Goal: Transaction & Acquisition: Purchase product/service

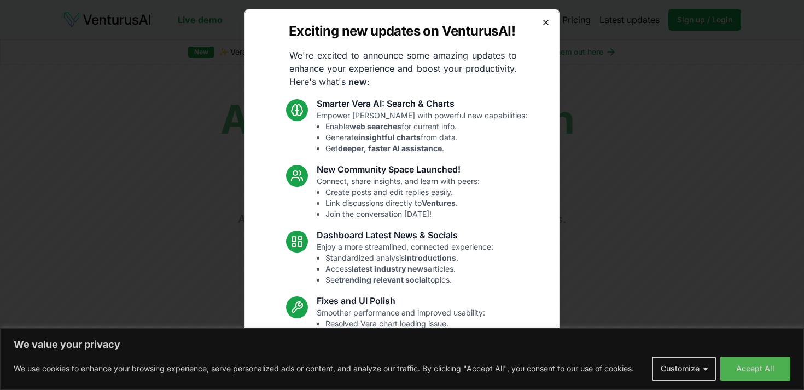
click at [548, 21] on icon "button" at bounding box center [546, 22] width 9 height 9
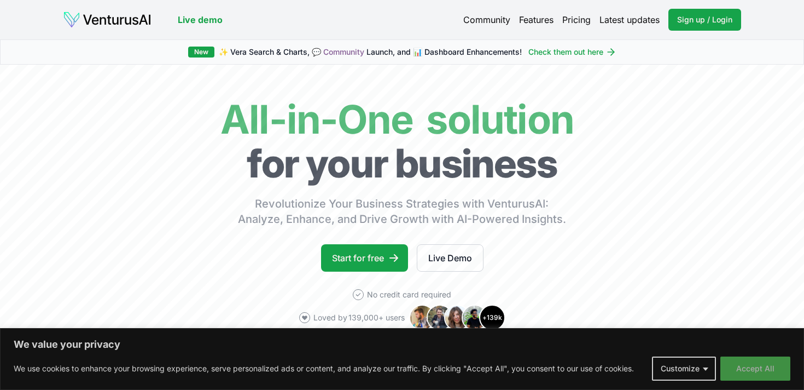
click at [755, 362] on button "Accept All" at bounding box center [756, 368] width 70 height 24
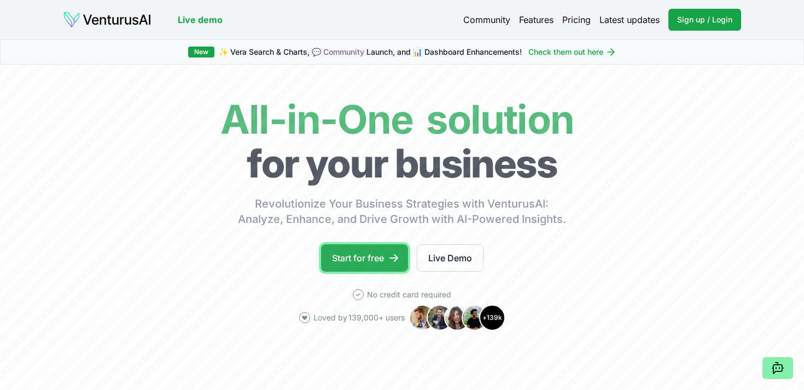
click at [342, 262] on link "Start for free" at bounding box center [364, 257] width 87 height 27
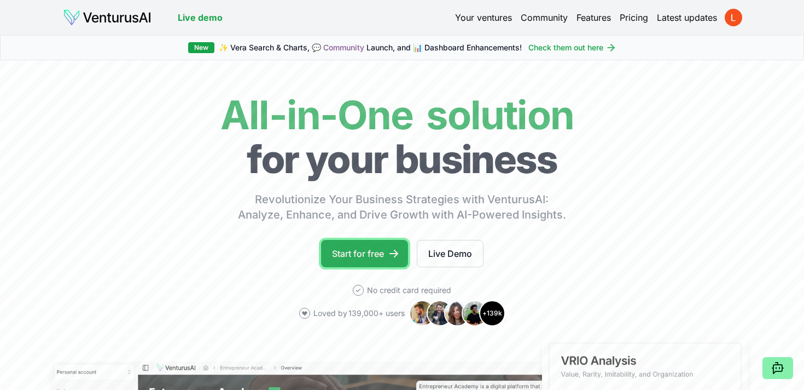
click at [356, 253] on link "Start for free" at bounding box center [364, 253] width 87 height 27
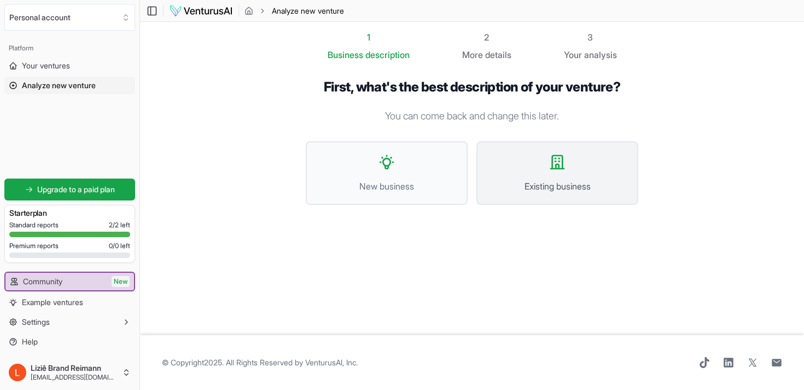
click at [591, 175] on button "Existing business" at bounding box center [558, 172] width 162 height 63
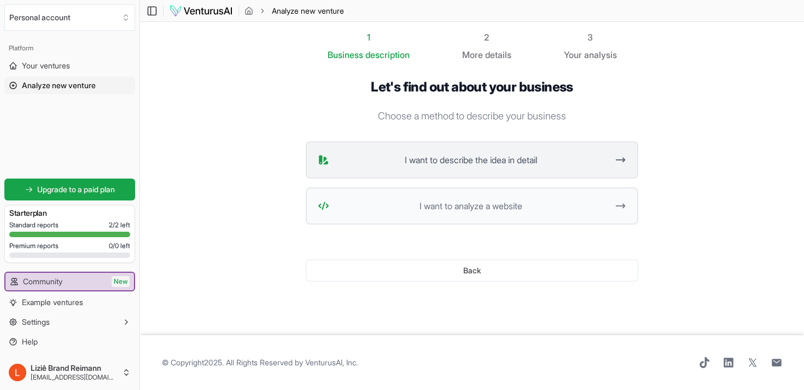
click at [547, 160] on span "I want to describe the idea in detail" at bounding box center [471, 159] width 274 height 13
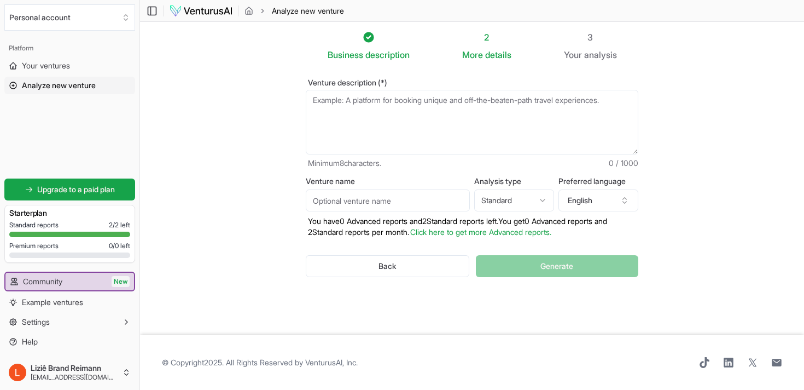
click at [446, 127] on textarea "Venture description (*)" at bounding box center [472, 122] width 333 height 65
type textarea "C"
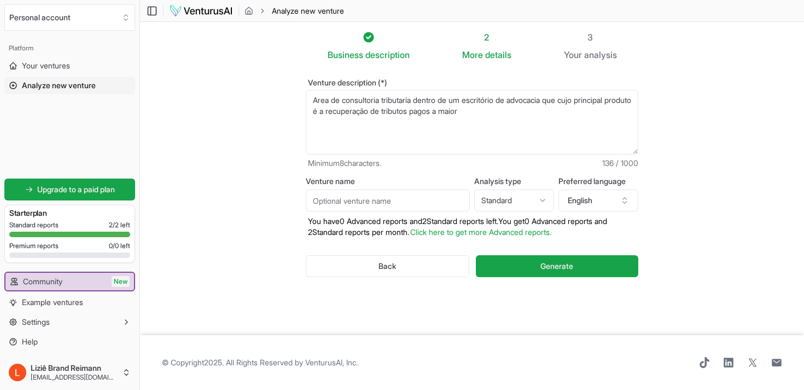
click at [564, 119] on textarea "Area de consultoria tributaria dentro de um escritório de advocacia que cujo pr…" at bounding box center [472, 122] width 333 height 65
drag, startPoint x: 318, startPoint y: 101, endPoint x: 333, endPoint y: 81, distance: 24.3
click at [322, 95] on textarea "Area de consultoria tributaria dentro de um escritório de advocacia que cujo pr…" at bounding box center [472, 122] width 333 height 65
click at [538, 109] on textarea "Área de consultoria tributaria dentro de um escritório de advocacia que cujo pr…" at bounding box center [472, 122] width 333 height 65
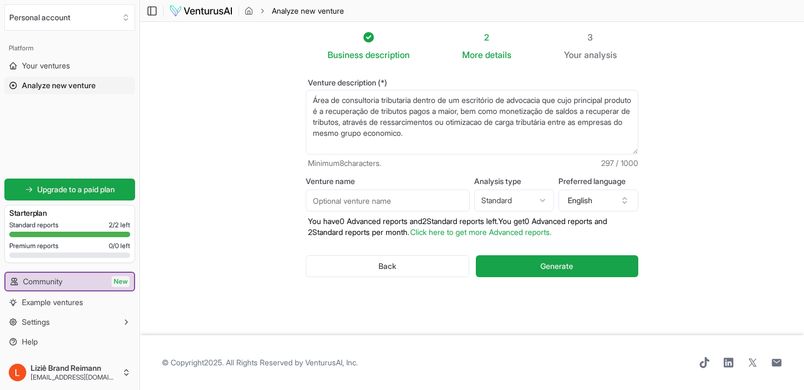
drag, startPoint x: 572, startPoint y: 102, endPoint x: 578, endPoint y: 92, distance: 12.3
click at [574, 100] on textarea "Área de consultoria tributaria dentro de um escritório de advocacia que cujo pr…" at bounding box center [472, 122] width 333 height 65
click at [489, 135] on textarea "Área de consultoria tributaria dentro de um escritório de advocacia que cujo pr…" at bounding box center [472, 122] width 333 height 65
click at [500, 136] on textarea "Área de consultoria tributaria dentro de um escritório de advocacia que cujo pr…" at bounding box center [472, 122] width 333 height 65
type textarea "Área de consultoria tributaria dentro de um escritório de advocacia cujo princi…"
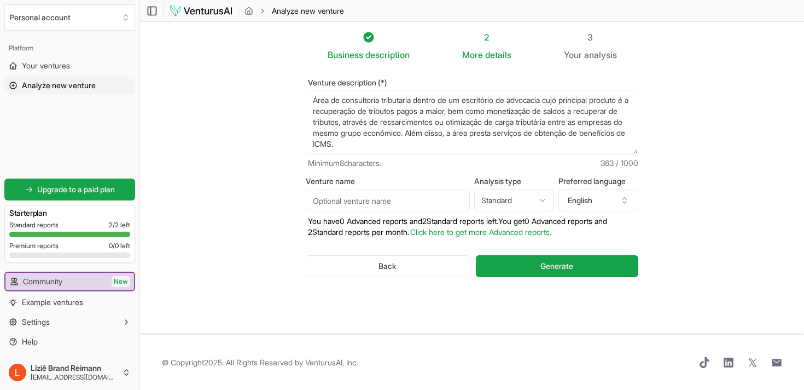
click at [546, 201] on html "We value your privacy We use cookies to enhance your browsing experience, serve…" at bounding box center [402, 195] width 804 height 390
select select "advanced"
click at [600, 204] on button "English" at bounding box center [599, 200] width 80 height 22
type input "port"
click at [613, 254] on div "Portuguese" at bounding box center [614, 250] width 141 height 18
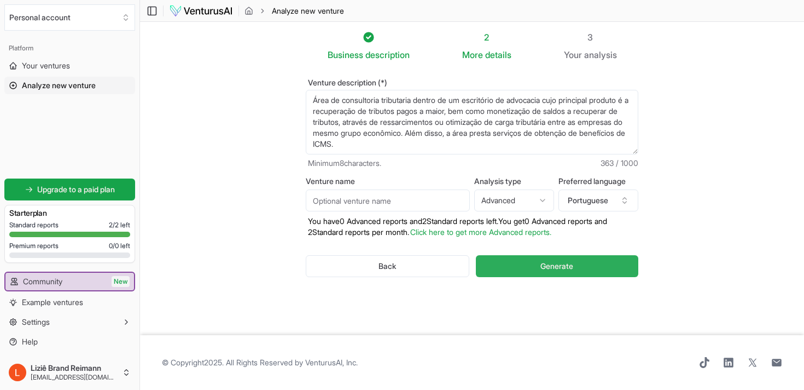
click at [583, 270] on button "Generate" at bounding box center [557, 266] width 163 height 22
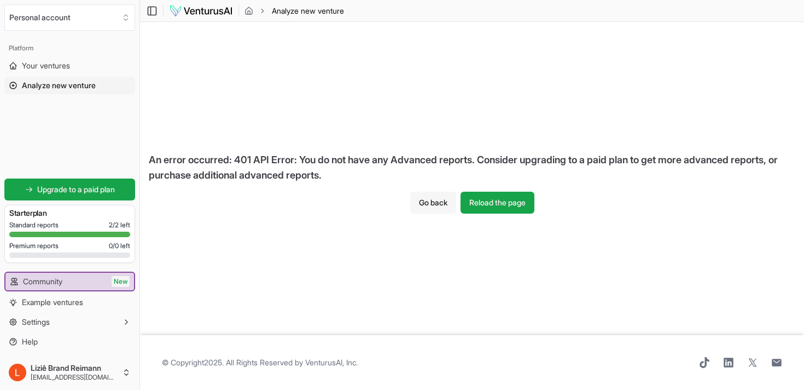
drag, startPoint x: 406, startPoint y: 198, endPoint x: 414, endPoint y: 199, distance: 7.7
click at [407, 198] on div "An error occurred: 401 API Error: You do not have any Advanced reports. Conside…" at bounding box center [472, 178] width 664 height 313
click at [426, 201] on button "Go back" at bounding box center [433, 202] width 46 height 22
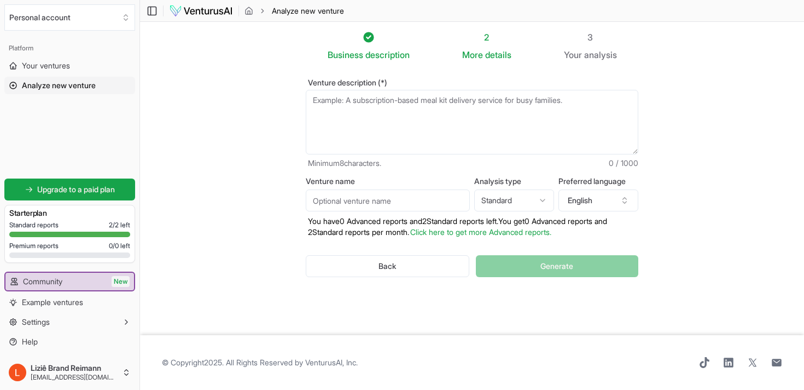
click at [527, 203] on html "We value your privacy We use cookies to enhance your browsing experience, serve…" at bounding box center [402, 195] width 804 height 390
click at [612, 206] on button "English" at bounding box center [599, 200] width 80 height 22
type input "por"
click at [618, 249] on div "Portuguese" at bounding box center [614, 250] width 141 height 18
drag, startPoint x: 572, startPoint y: 265, endPoint x: 503, endPoint y: 244, distance: 72.0
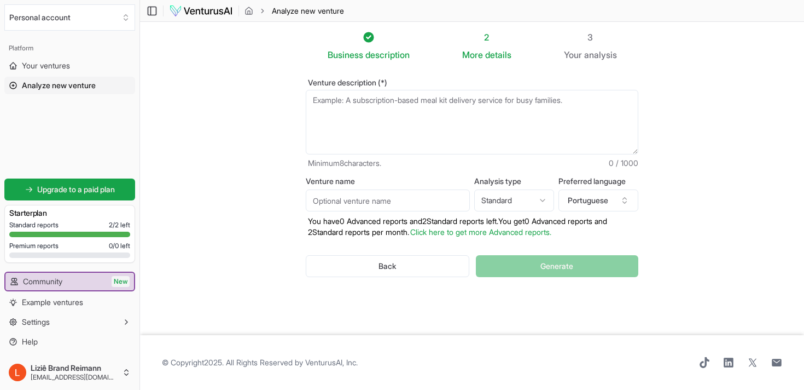
click at [572, 265] on div "Back Generate" at bounding box center [472, 265] width 333 height 57
click at [416, 127] on textarea "Venture description (*)" at bounding box center [472, 122] width 333 height 65
paste textarea "seu negócio é um hub tributário moderno, que combina conhecimento jurídico-fisc…"
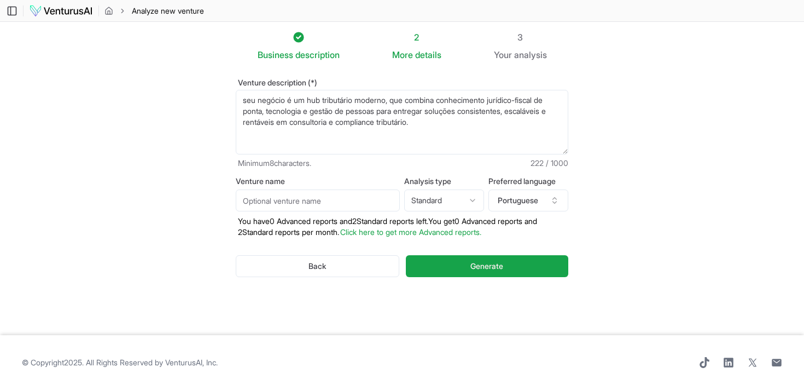
drag, startPoint x: 258, startPoint y: 98, endPoint x: 269, endPoint y: 71, distance: 29.5
click at [259, 97] on textarea "seu negócio é um hub tributário moderno, que combina conhecimento jurídico-fisc…" at bounding box center [402, 122] width 333 height 65
drag, startPoint x: 315, startPoint y: 101, endPoint x: 348, endPoint y: 68, distance: 46.4
click at [320, 97] on textarea "Meu negócio é um hub tributário moderno, que combina conhecimento jurídico-fisc…" at bounding box center [402, 122] width 333 height 65
drag, startPoint x: 469, startPoint y: 111, endPoint x: 510, endPoint y: 92, distance: 44.6
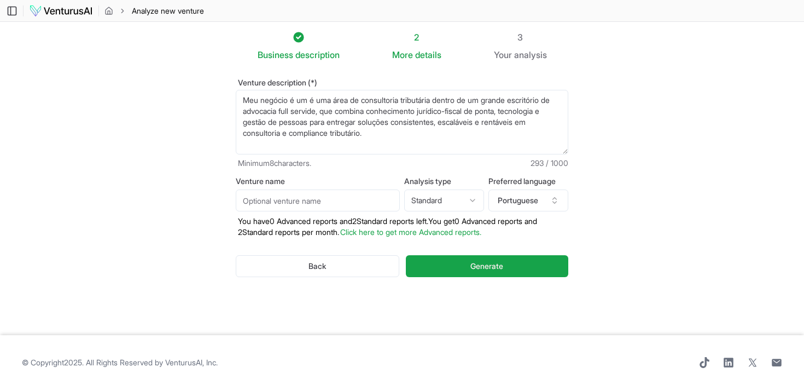
click at [470, 110] on textarea "Meu negócio é um é uma área de consultoria tributária dentro de um grande escri…" at bounding box center [402, 122] width 333 height 65
click at [480, 132] on textarea "Meu negócio é um é uma área de consultoria tributária dentro de um grande escri…" at bounding box center [402, 122] width 333 height 65
drag, startPoint x: 480, startPoint y: 132, endPoint x: 300, endPoint y: 135, distance: 180.0
click at [300, 135] on textarea "Meu negócio é um é uma área de consultoria tributária dentro de um grande escri…" at bounding box center [402, 122] width 333 height 65
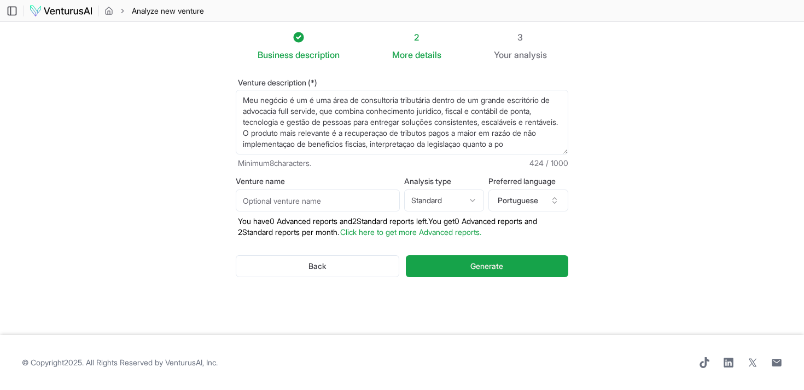
scroll to position [5, 0]
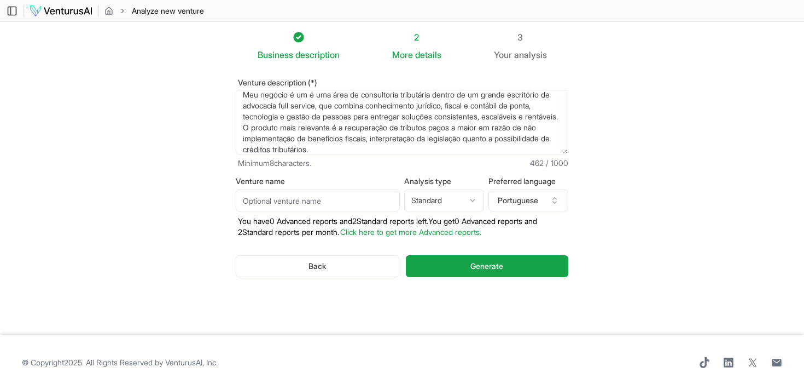
click at [384, 144] on textarea "Meu negócio é um é uma área de consultoria tributária dentro de um grande escri…" at bounding box center [402, 122] width 333 height 65
type textarea "Meu negócio é um é uma área de consultoria tributária dentro de um grande escri…"
click at [508, 269] on button "Generate" at bounding box center [487, 266] width 163 height 22
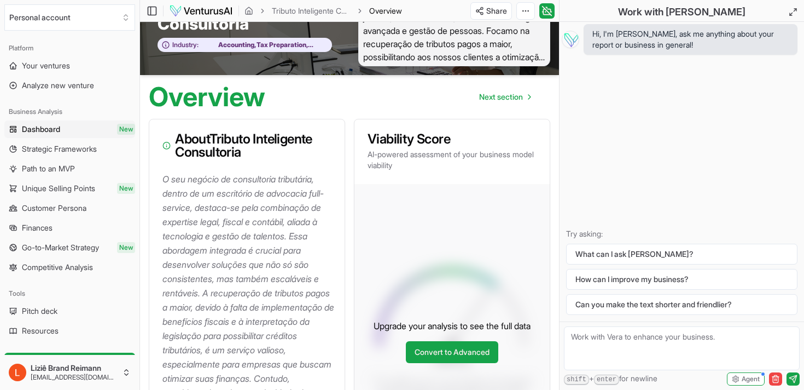
scroll to position [43, 0]
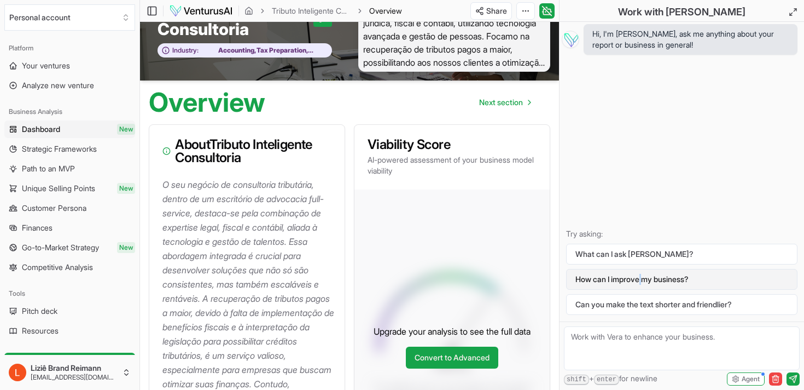
click at [611, 282] on button "How can I improve my business?" at bounding box center [681, 279] width 231 height 21
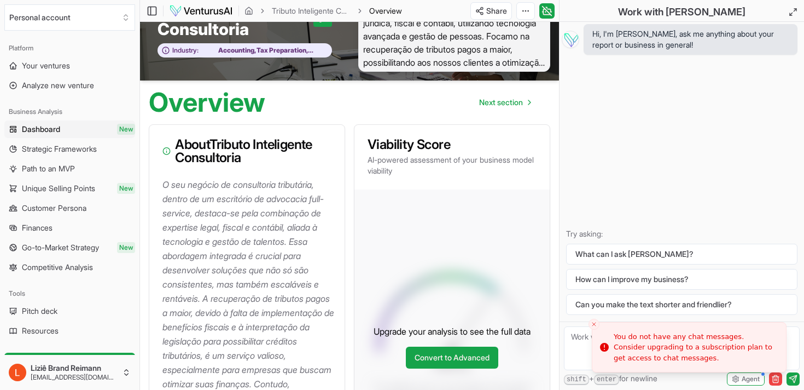
click at [661, 230] on p "Try asking:" at bounding box center [681, 233] width 231 height 11
click at [466, 366] on link "Convert to Advanced" at bounding box center [452, 357] width 92 height 22
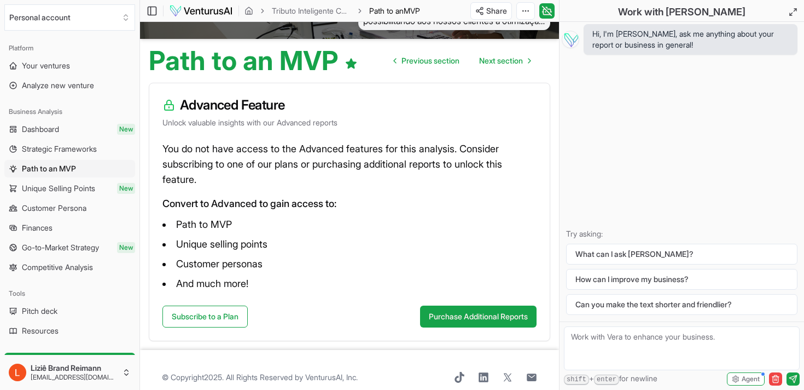
scroll to position [100, 0]
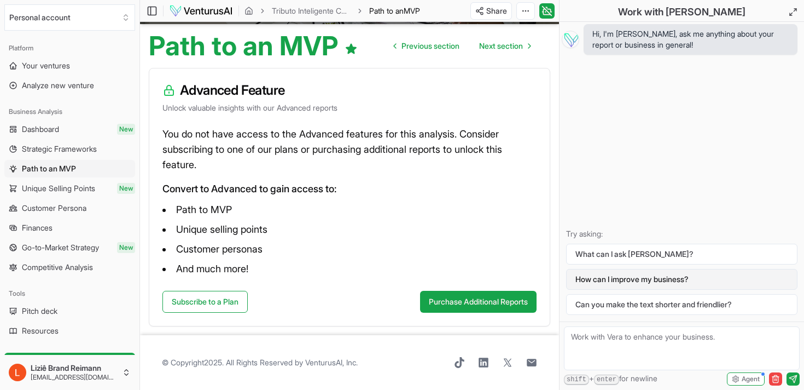
click at [663, 273] on button "How can I improve my business?" at bounding box center [681, 279] width 231 height 21
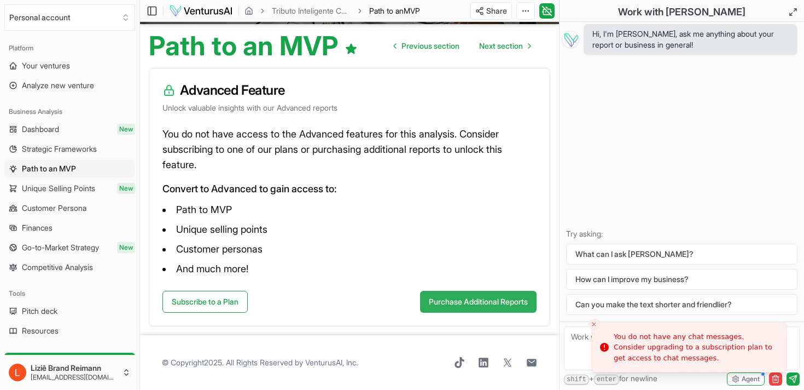
click at [500, 311] on button "Purchase Additional Reports" at bounding box center [478, 302] width 117 height 22
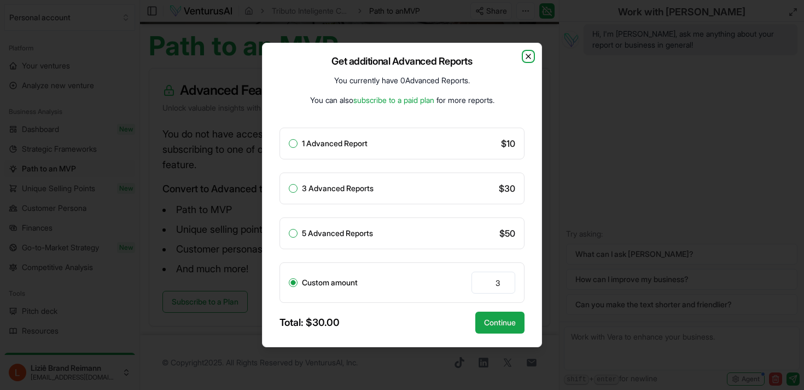
click at [529, 56] on icon "button" at bounding box center [528, 56] width 4 height 4
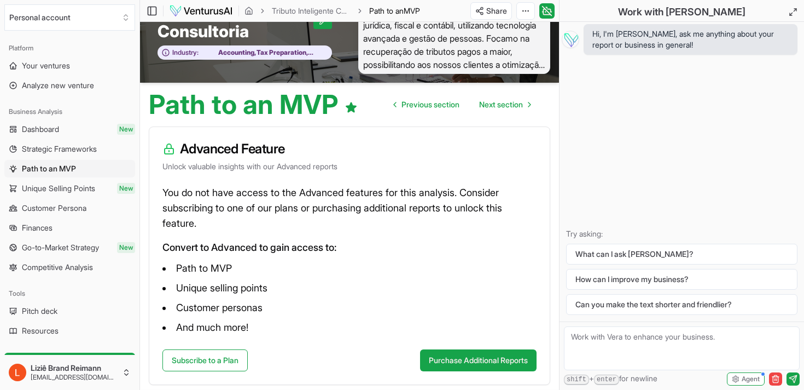
scroll to position [0, 0]
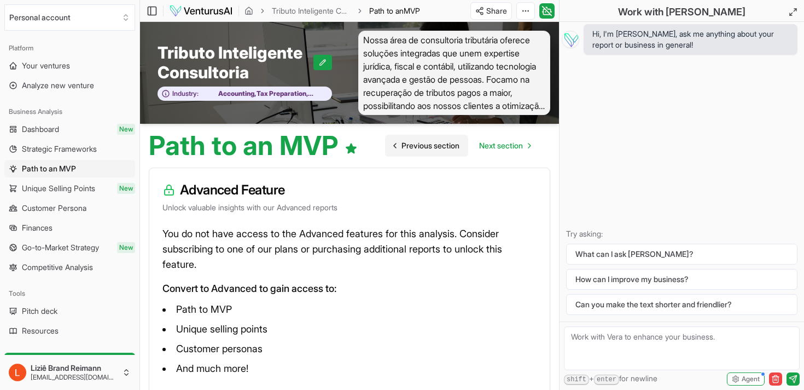
click at [438, 147] on span "Previous section" at bounding box center [431, 145] width 58 height 11
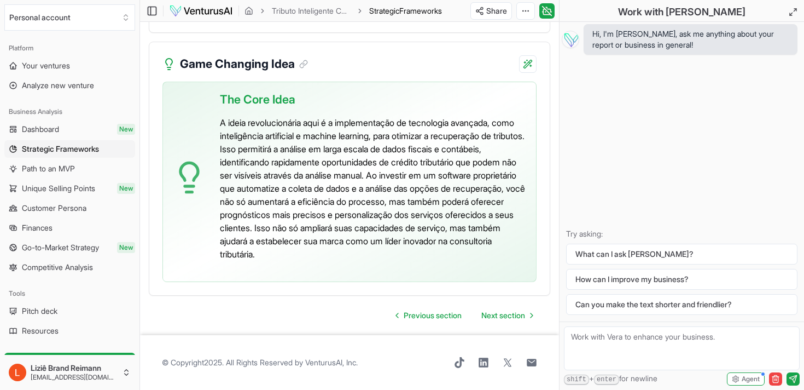
scroll to position [2969, 0]
click at [504, 318] on span "Next section" at bounding box center [503, 315] width 44 height 11
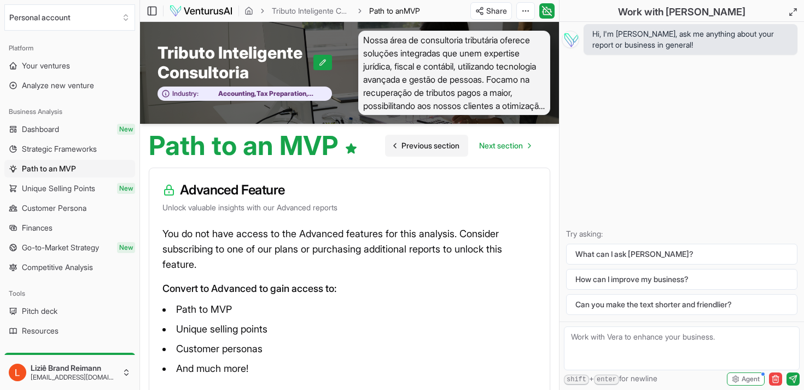
click at [423, 148] on span "Previous section" at bounding box center [431, 145] width 58 height 11
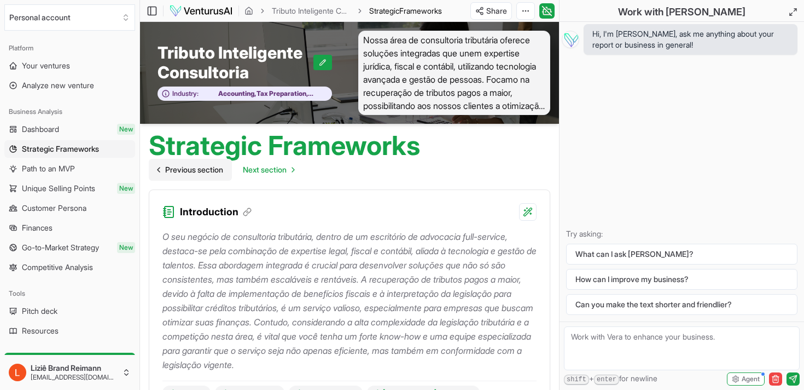
click at [193, 173] on span "Previous section" at bounding box center [194, 169] width 58 height 11
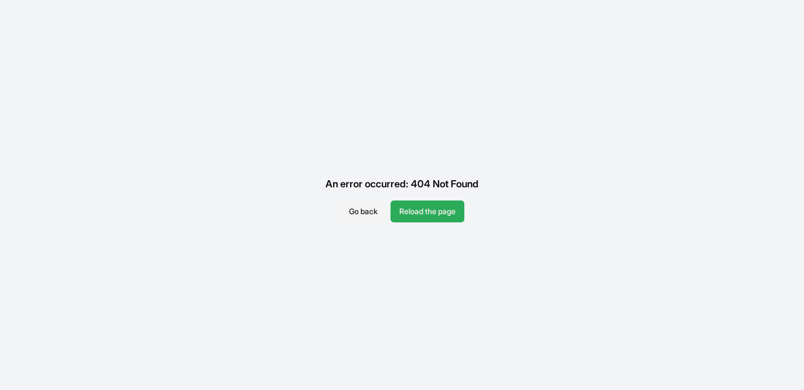
click at [441, 220] on button "Reload the page" at bounding box center [428, 211] width 74 height 22
click at [445, 210] on button "Reload the page" at bounding box center [428, 211] width 74 height 22
click at [370, 207] on button "Go back" at bounding box center [363, 211] width 46 height 22
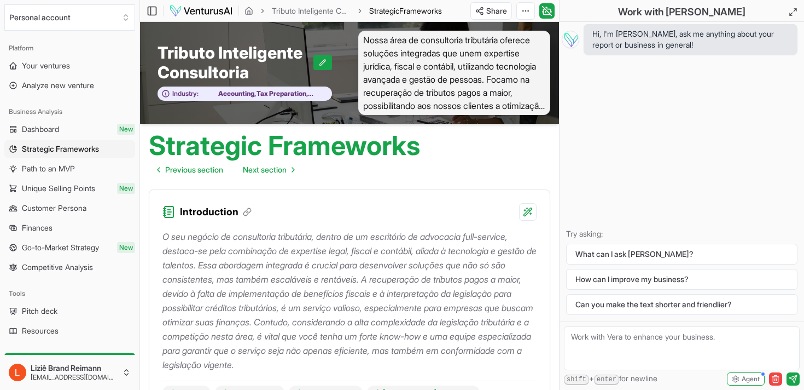
click at [623, 343] on textarea at bounding box center [682, 348] width 236 height 44
click at [74, 131] on link "Dashboard New" at bounding box center [69, 129] width 131 height 18
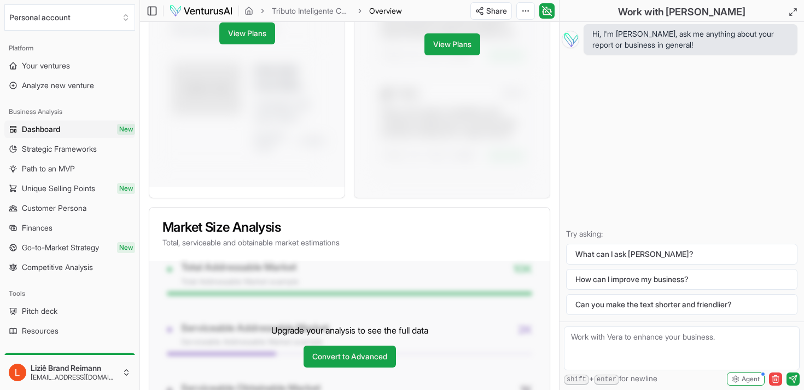
scroll to position [805, 0]
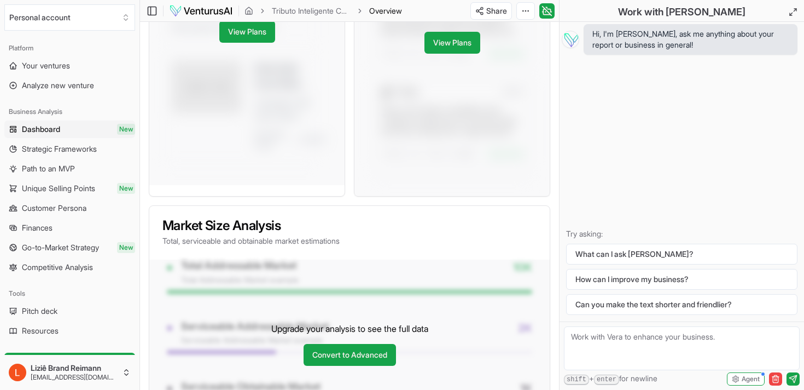
click at [442, 44] on div "Subscribe to a paid Plan to unlock this feature and more. View Plans" at bounding box center [452, 24] width 195 height 341
click at [446, 54] on link "View Plans" at bounding box center [453, 43] width 56 height 22
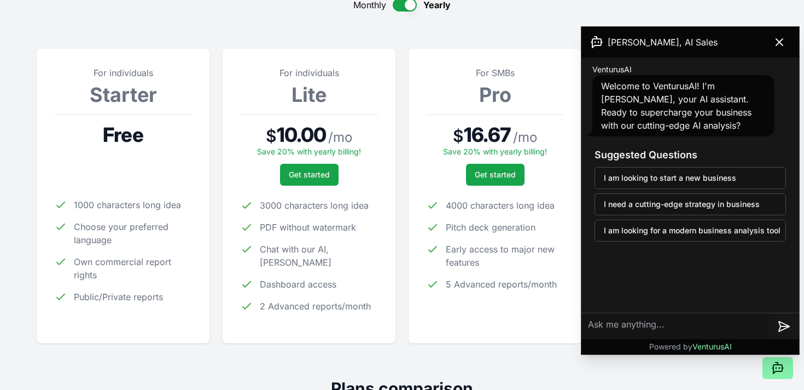
scroll to position [149, 0]
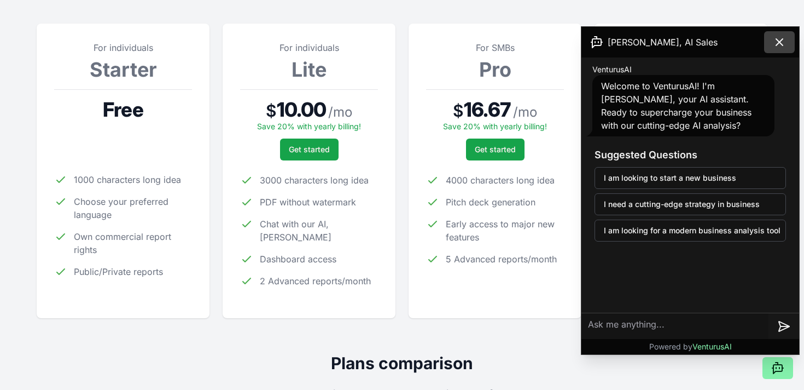
click at [779, 47] on icon at bounding box center [779, 42] width 13 height 13
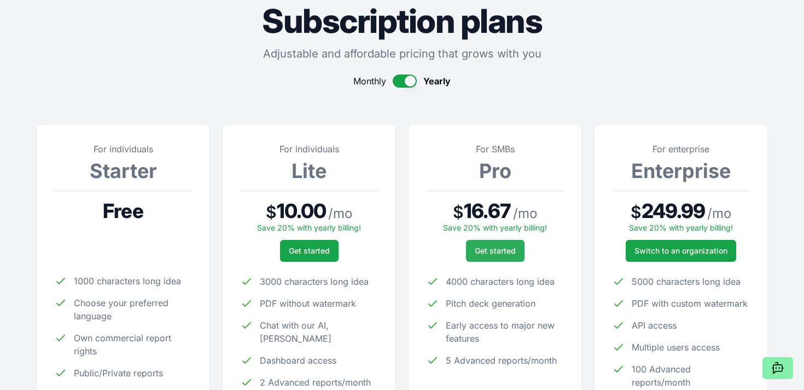
scroll to position [0, 0]
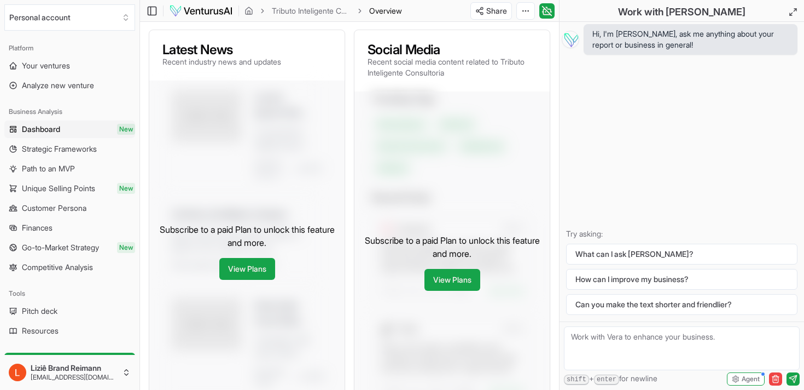
scroll to position [562, 0]
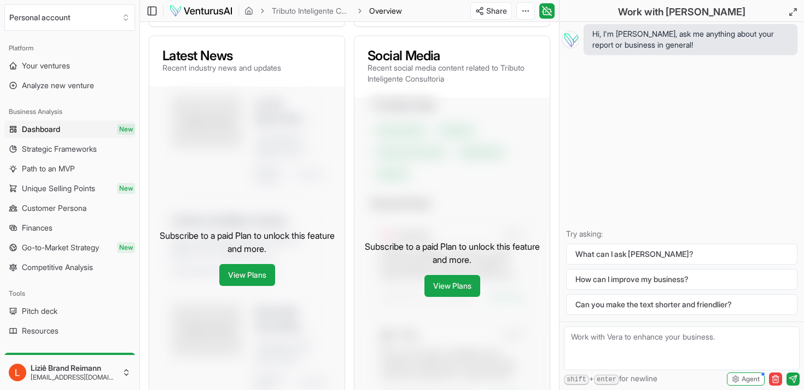
click at [611, 339] on textarea at bounding box center [682, 348] width 236 height 44
type textarea "Ola"
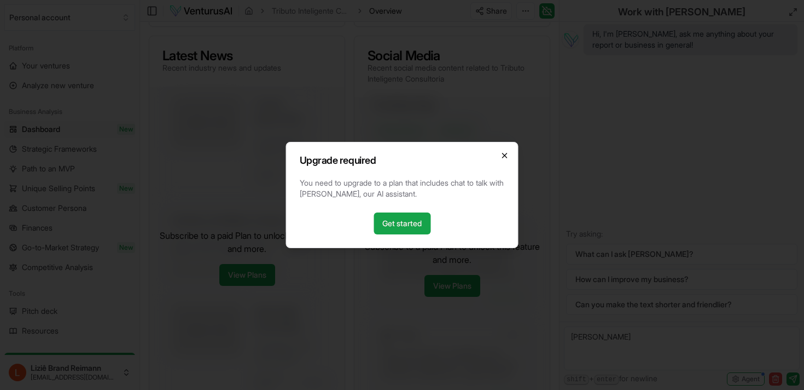
click at [505, 156] on icon "button" at bounding box center [505, 155] width 4 height 4
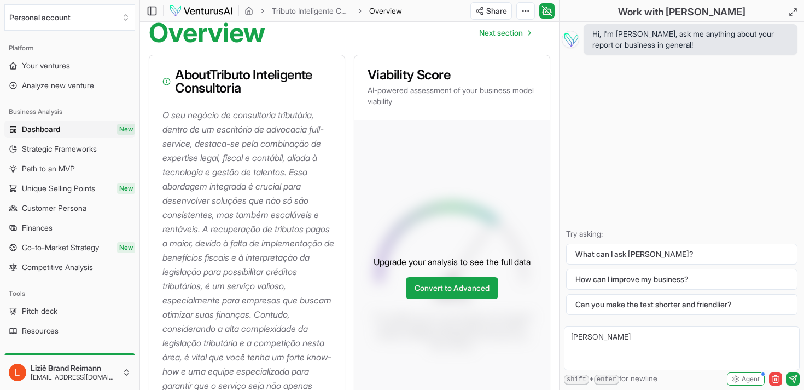
scroll to position [0, 0]
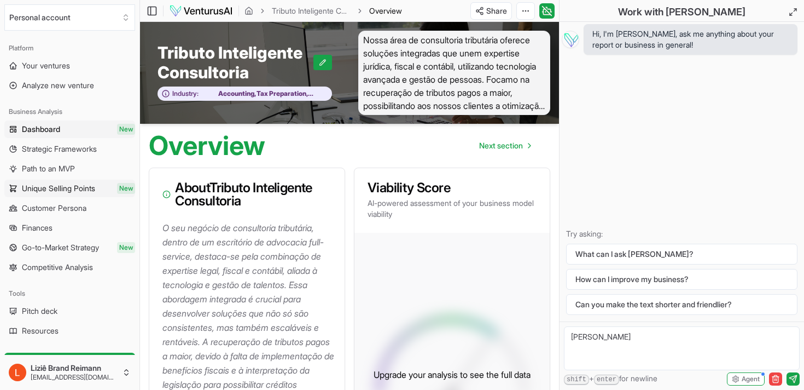
click at [65, 194] on link "Unique Selling Points New" at bounding box center [69, 188] width 131 height 18
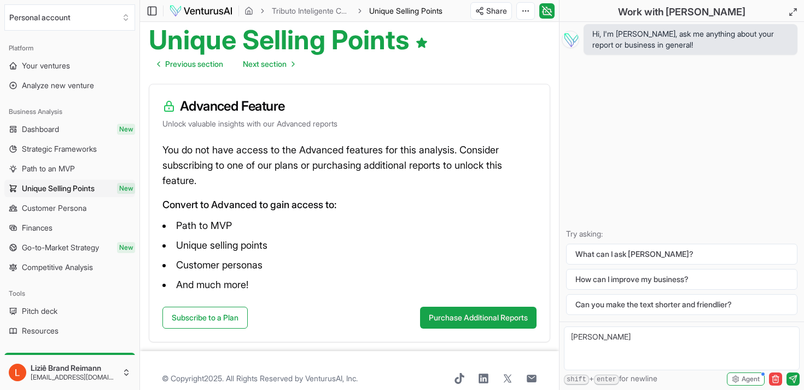
scroll to position [110, 0]
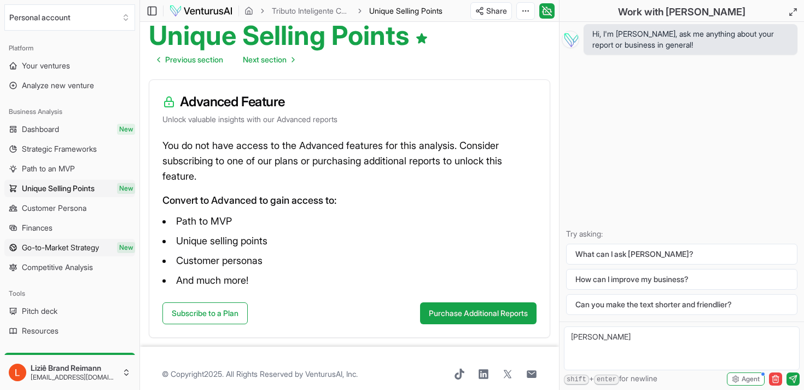
click at [59, 249] on span "Go-to-Market Strategy" at bounding box center [60, 247] width 77 height 11
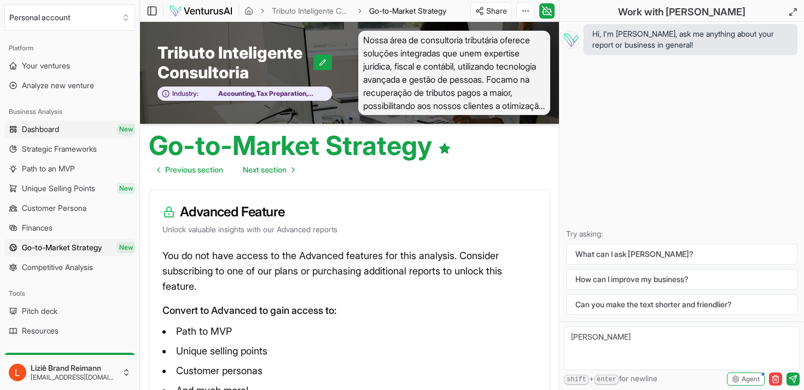
click at [59, 131] on span "Dashboard" at bounding box center [40, 129] width 37 height 11
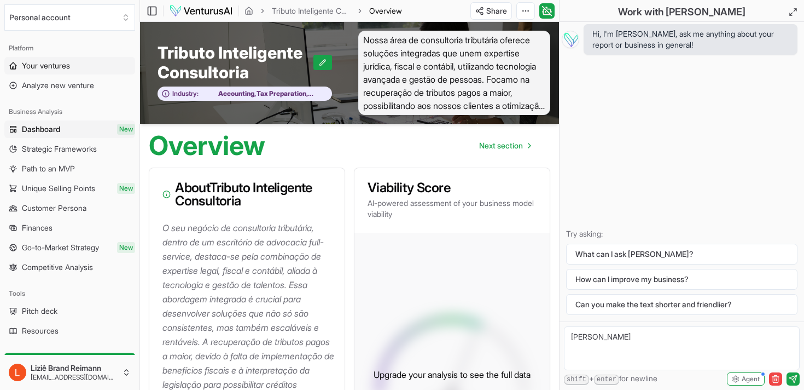
click at [84, 72] on link "Your ventures" at bounding box center [69, 66] width 131 height 18
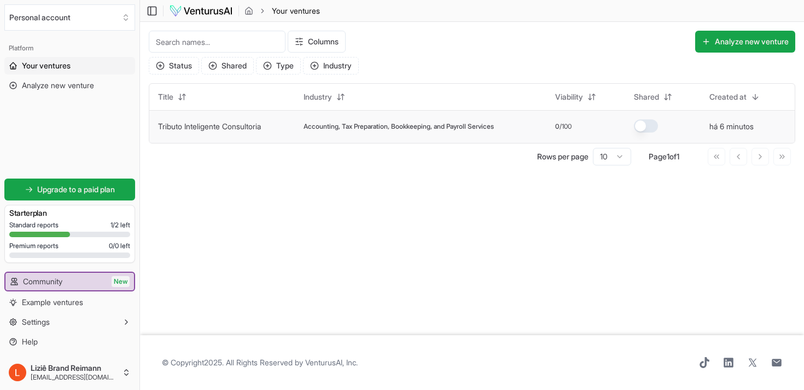
click at [316, 116] on td "Accounting, Tax Preparation, Bookkeeping, and Payroll Services" at bounding box center [421, 126] width 252 height 33
click at [50, 85] on span "Analyze new venture" at bounding box center [58, 85] width 72 height 11
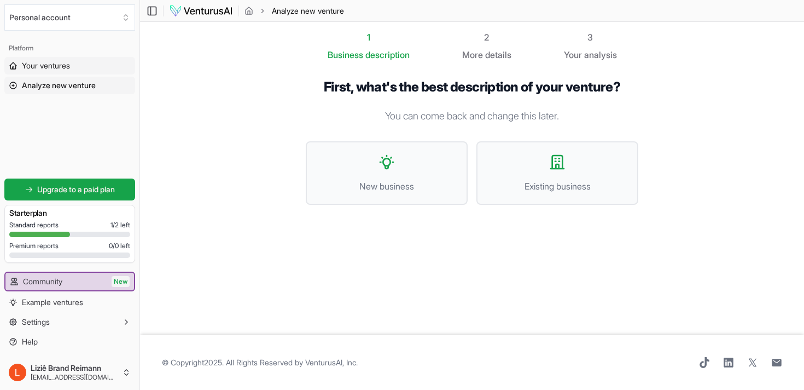
click at [53, 67] on span "Your ventures" at bounding box center [46, 65] width 48 height 11
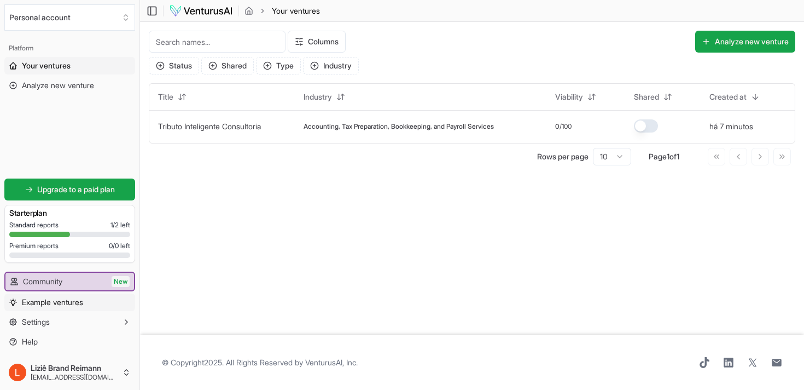
click at [61, 300] on span "Example ventures" at bounding box center [52, 302] width 61 height 11
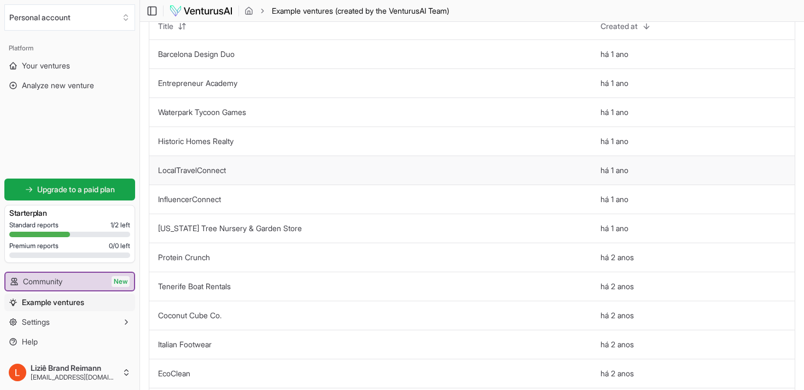
scroll to position [48, 0]
click at [65, 66] on span "Your ventures" at bounding box center [46, 65] width 48 height 11
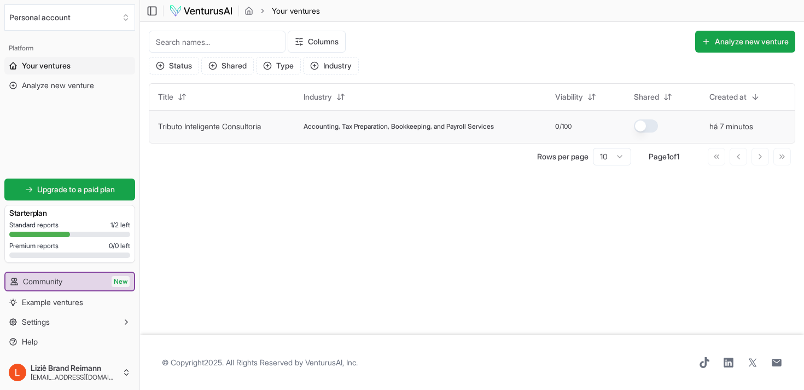
click at [354, 120] on td "Accounting, Tax Preparation, Bookkeeping, and Payroll Services" at bounding box center [421, 126] width 252 height 33
click at [515, 112] on td "Accounting, Tax Preparation, Bookkeeping, and Payroll Services" at bounding box center [421, 126] width 252 height 33
click at [494, 123] on span "Accounting, Tax Preparation, Bookkeeping, and Payroll Services" at bounding box center [399, 126] width 190 height 9
click at [287, 239] on main "Toggle Sidebar Your ventures Your ventures Columns Analyze new venture Status S…" at bounding box center [472, 195] width 664 height 390
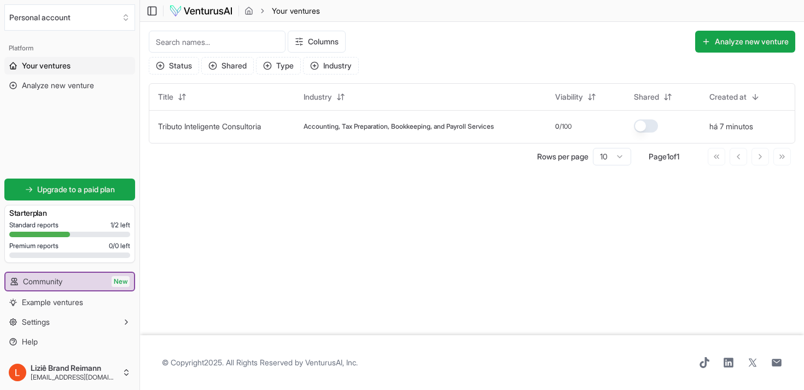
click at [309, 8] on span "Your ventures" at bounding box center [296, 10] width 48 height 11
click at [69, 230] on div "Standard reports 1 / 2 left Premium reports 0 / 0 left" at bounding box center [69, 241] width 121 height 42
click at [53, 92] on link "Analyze new venture" at bounding box center [69, 86] width 131 height 18
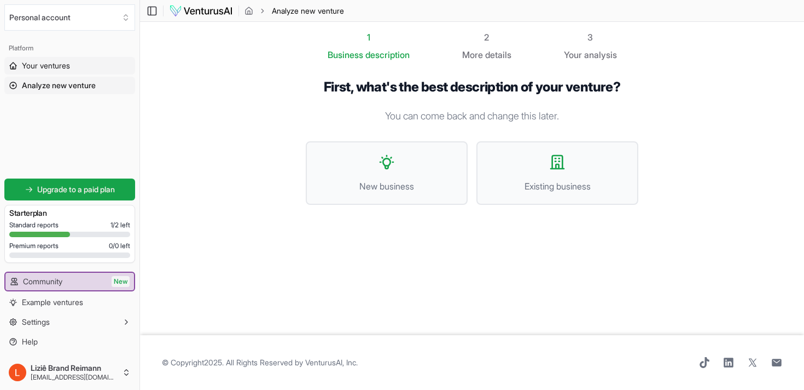
click at [49, 64] on span "Your ventures" at bounding box center [46, 65] width 48 height 11
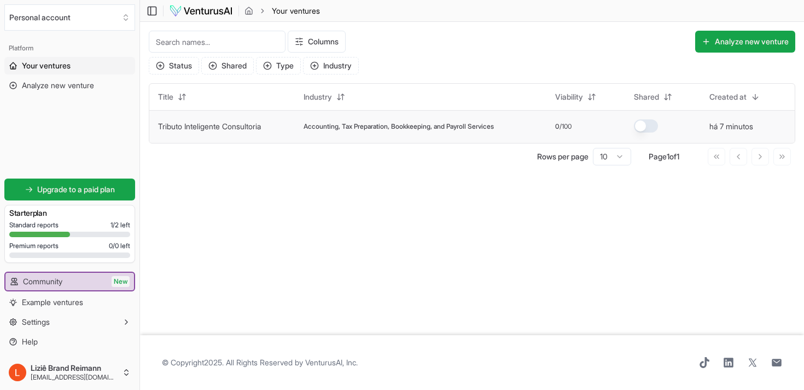
click at [241, 129] on link "Tributo Inteligente Consultoria" at bounding box center [209, 125] width 103 height 9
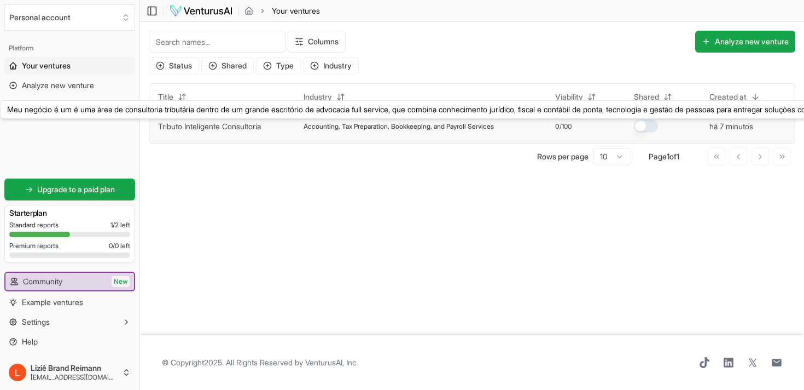
click at [241, 129] on link "Tributo Inteligente Consultoria" at bounding box center [209, 125] width 103 height 9
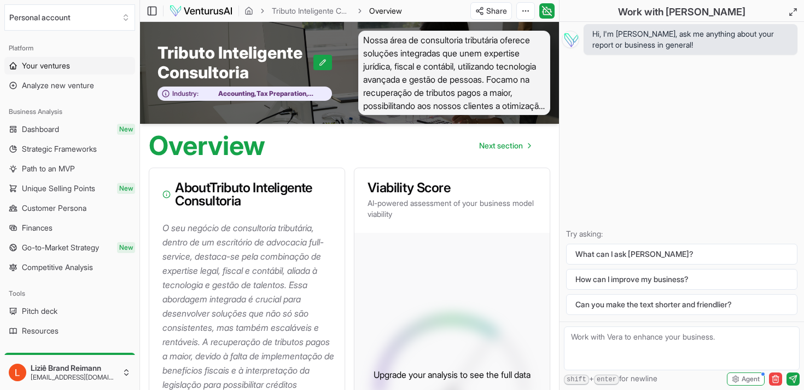
click at [54, 63] on span "Your ventures" at bounding box center [46, 65] width 48 height 11
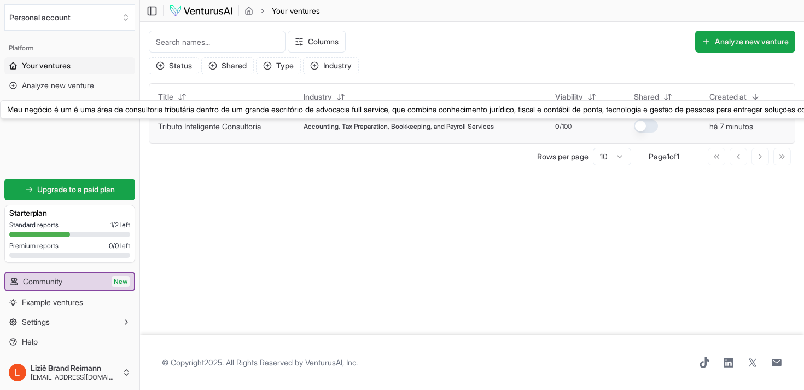
click at [229, 128] on link "Tributo Inteligente Consultoria" at bounding box center [209, 125] width 103 height 9
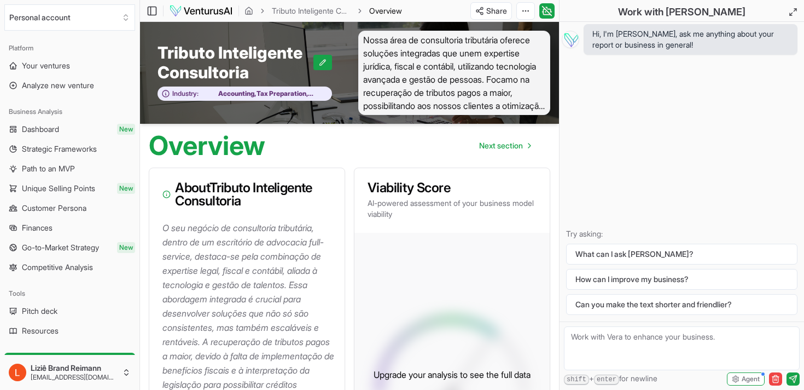
click at [358, 11] on icon "breadcrumb" at bounding box center [360, 11] width 8 height 8
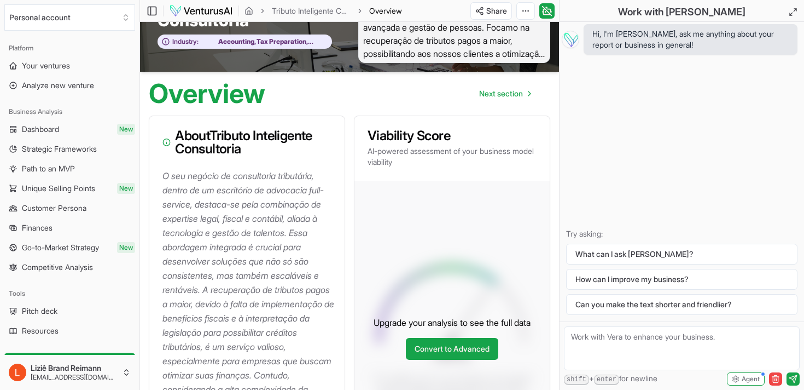
scroll to position [51, 0]
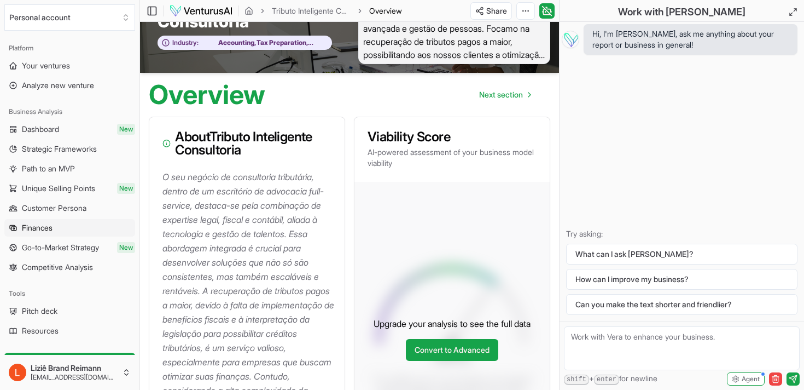
click at [18, 233] on link "Finances" at bounding box center [69, 228] width 131 height 18
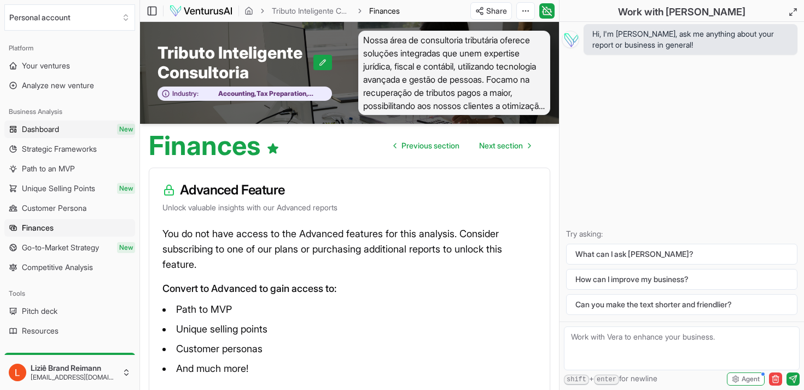
click at [49, 125] on span "Dashboard" at bounding box center [40, 129] width 37 height 11
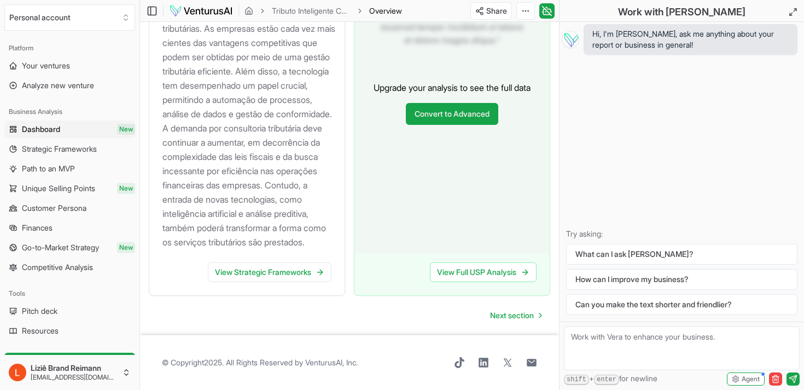
scroll to position [1407, 0]
click at [269, 269] on link "View Strategic Frameworks" at bounding box center [270, 272] width 124 height 20
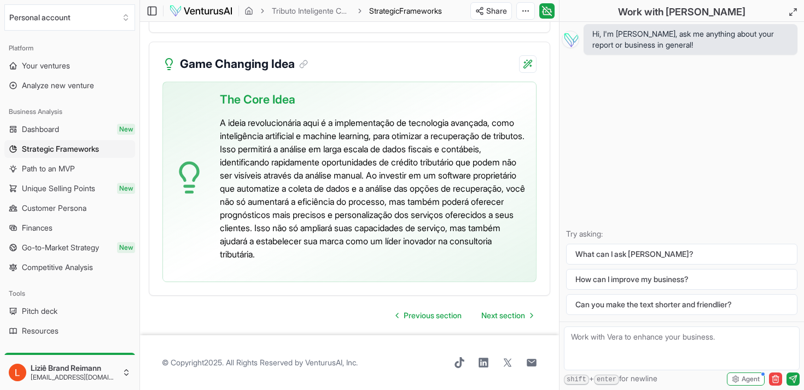
scroll to position [2965, 0]
click at [507, 316] on span "Next section" at bounding box center [503, 315] width 44 height 11
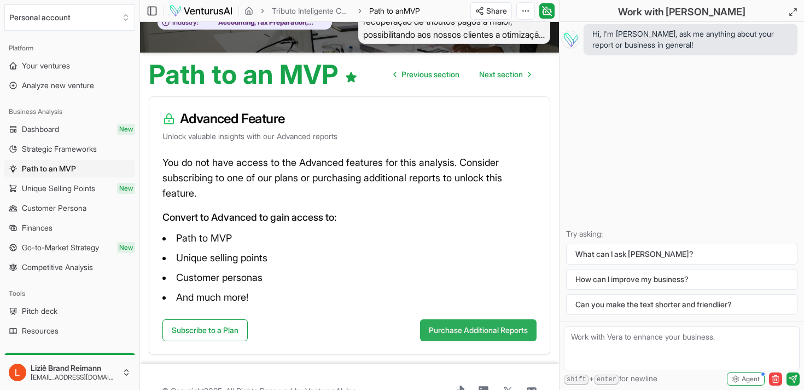
scroll to position [53, 0]
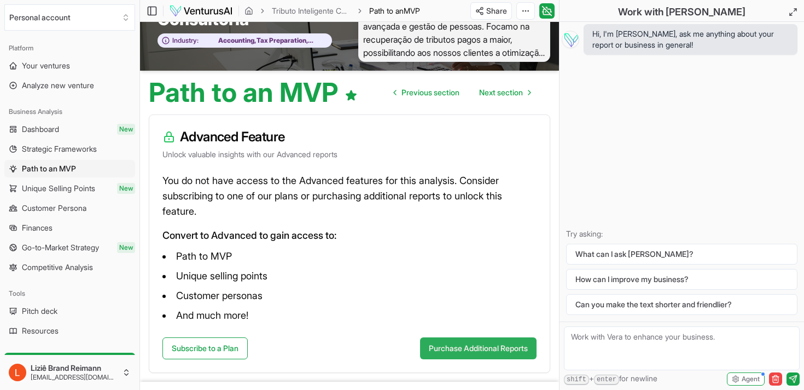
click at [488, 329] on div "Advanced Feature Unlock valuable insights with our Advanced reports You do not …" at bounding box center [350, 243] width 402 height 258
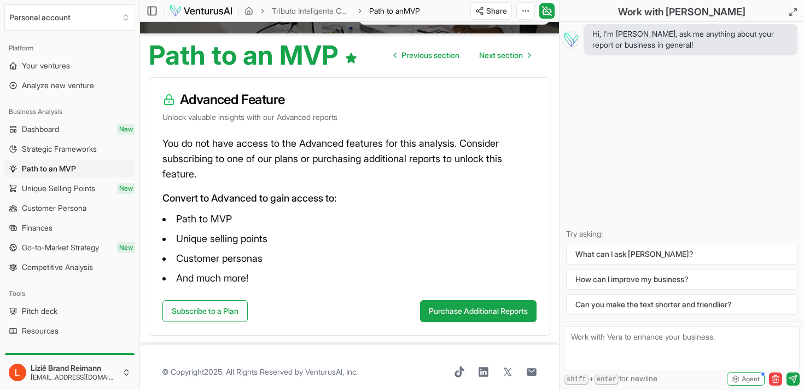
scroll to position [100, 0]
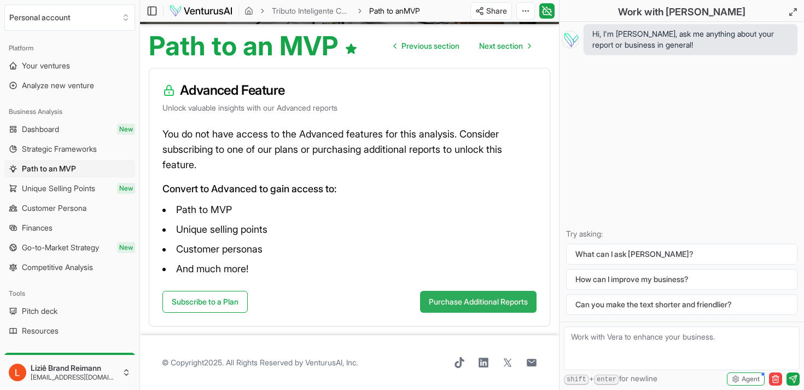
click at [460, 305] on button "Purchase Additional Reports" at bounding box center [478, 302] width 117 height 22
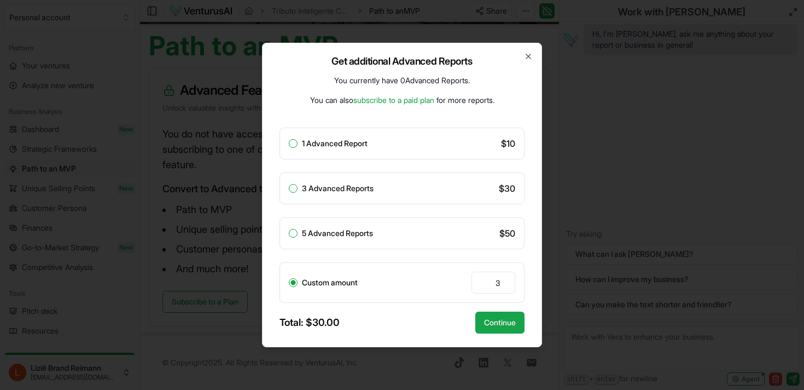
click at [426, 147] on div "1 Advanced Report $ 10" at bounding box center [402, 143] width 245 height 32
click at [290, 142] on button "1 Advanced Report" at bounding box center [293, 143] width 9 height 9
click at [502, 325] on button "Continue" at bounding box center [499, 322] width 49 height 22
click at [515, 320] on button "Continue" at bounding box center [499, 322] width 49 height 22
click at [506, 324] on button "Continue" at bounding box center [499, 322] width 49 height 22
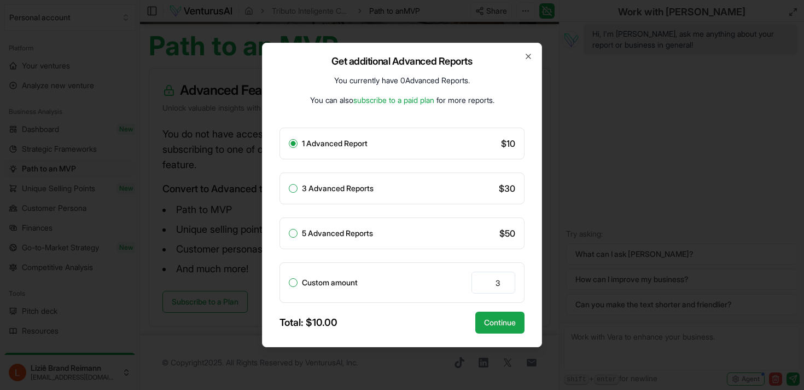
click at [315, 286] on label "Custom amount" at bounding box center [330, 282] width 56 height 8
click at [298, 286] on button "Custom amount" at bounding box center [293, 282] width 9 height 9
radio input "false"
radio input "true"
click at [506, 324] on button "Continue" at bounding box center [499, 322] width 49 height 22
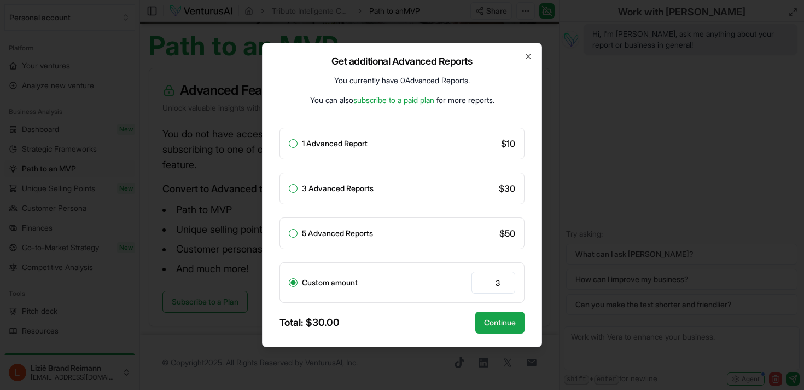
click at [408, 98] on link "subscribe to a paid plan" at bounding box center [393, 99] width 81 height 9
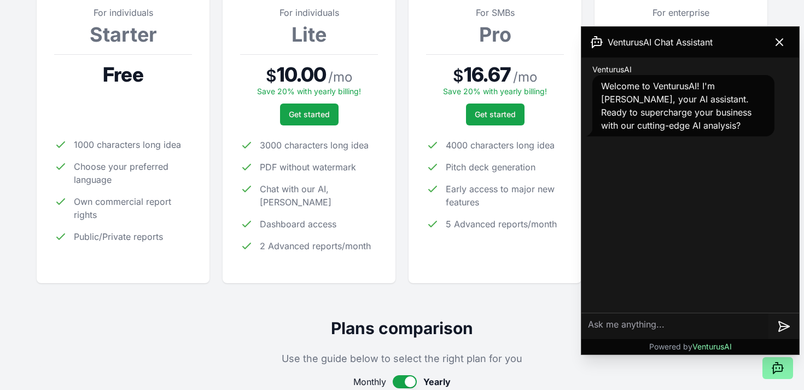
scroll to position [189, 0]
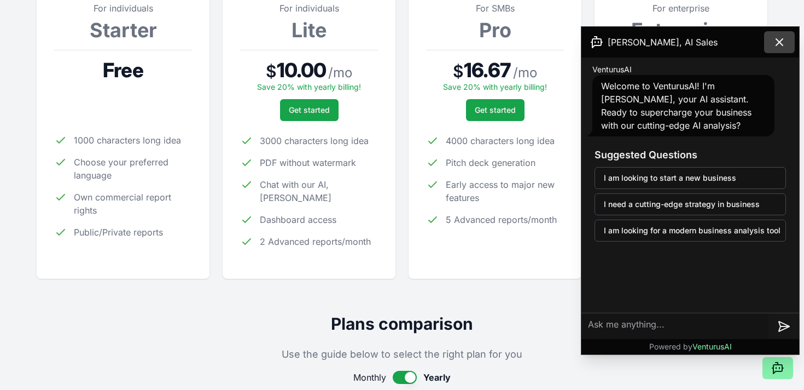
click at [788, 43] on button at bounding box center [779, 42] width 31 height 22
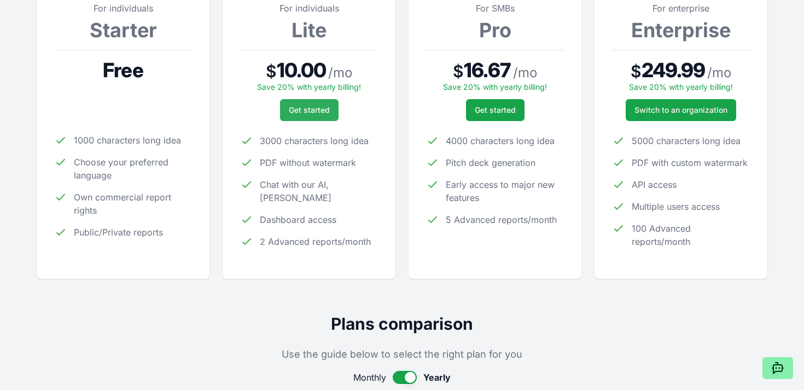
click at [310, 112] on span "Get started" at bounding box center [309, 110] width 41 height 11
